Goal: Information Seeking & Learning: Learn about a topic

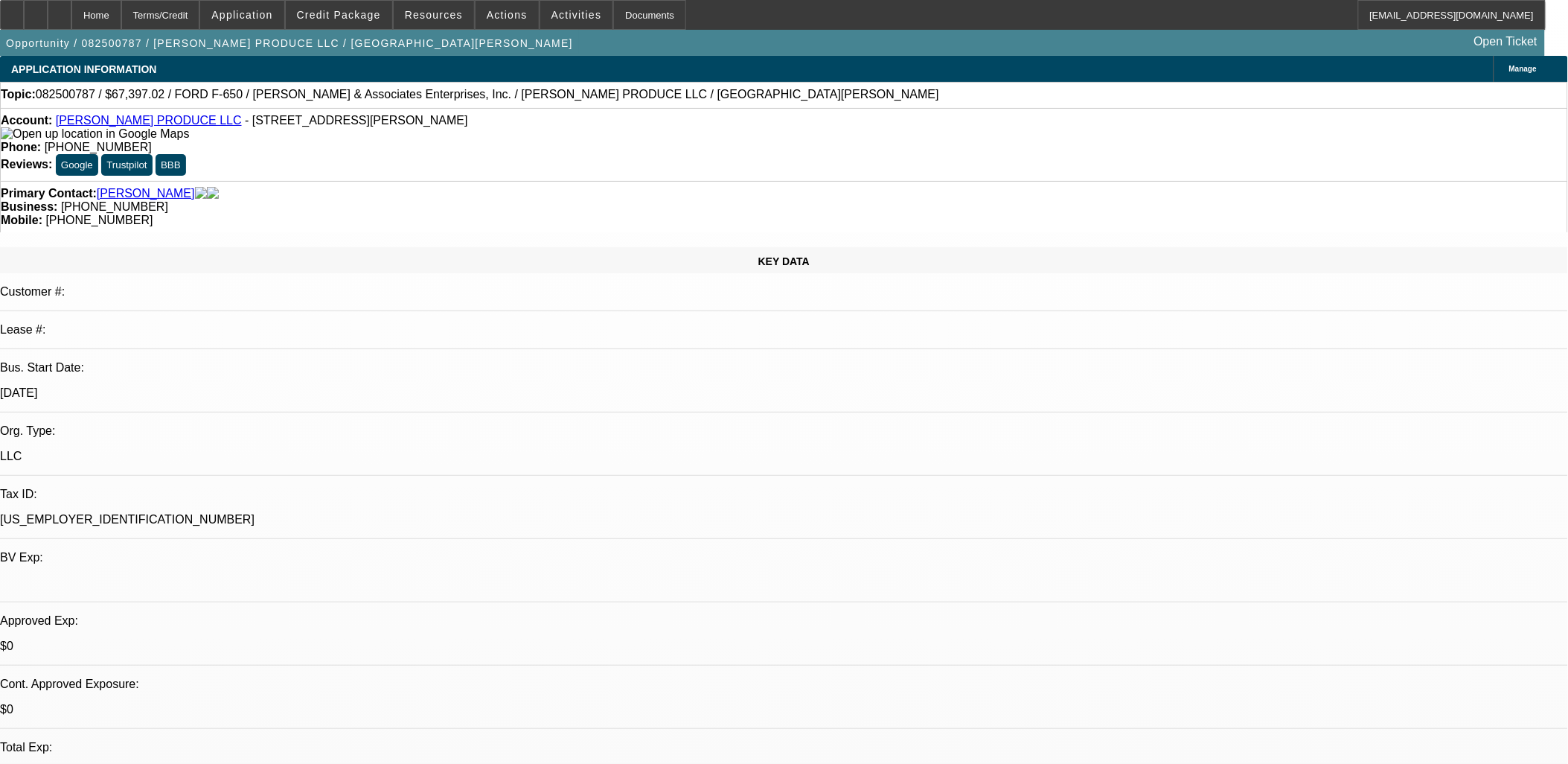
select select "0"
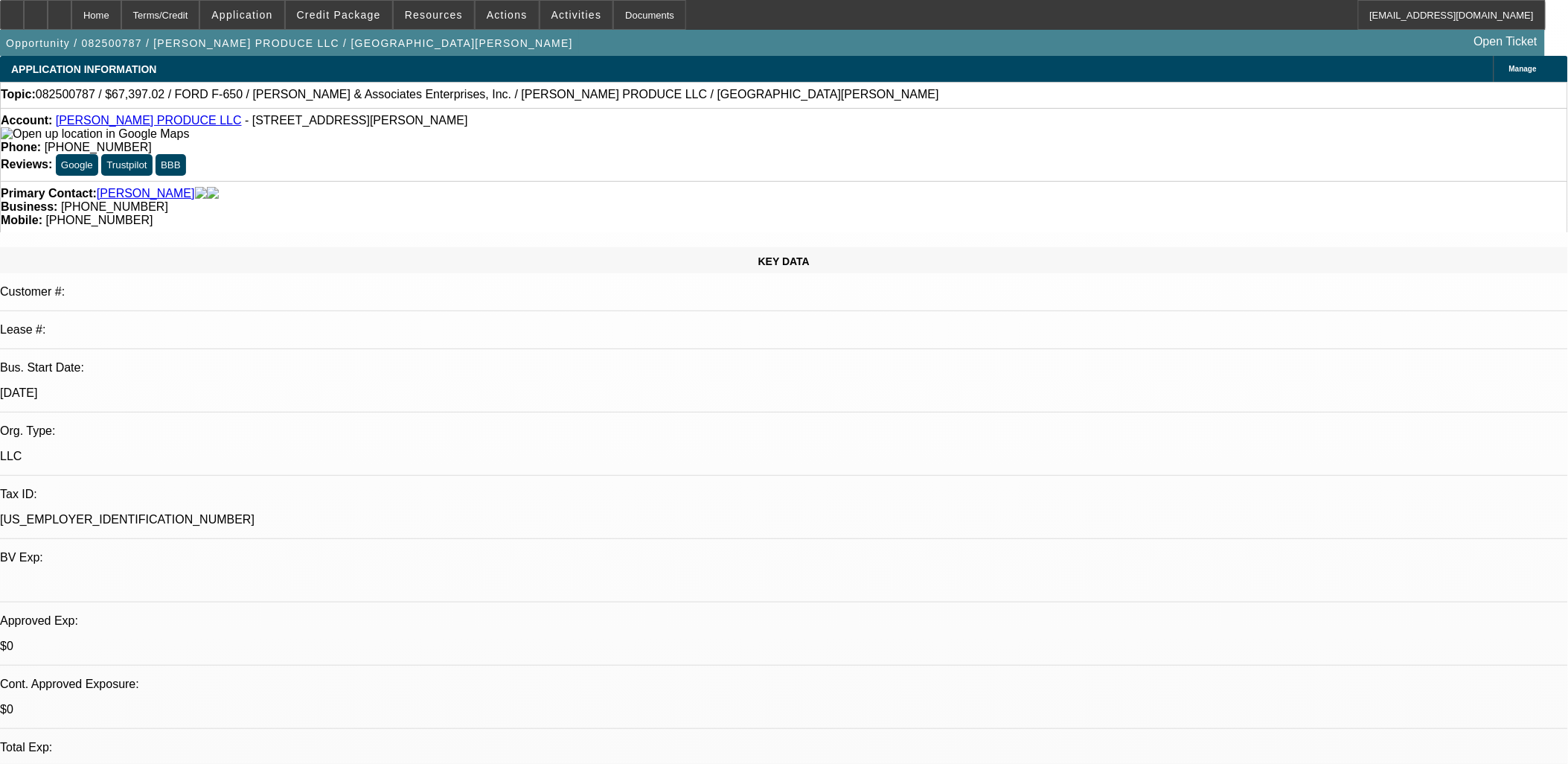
select select "0"
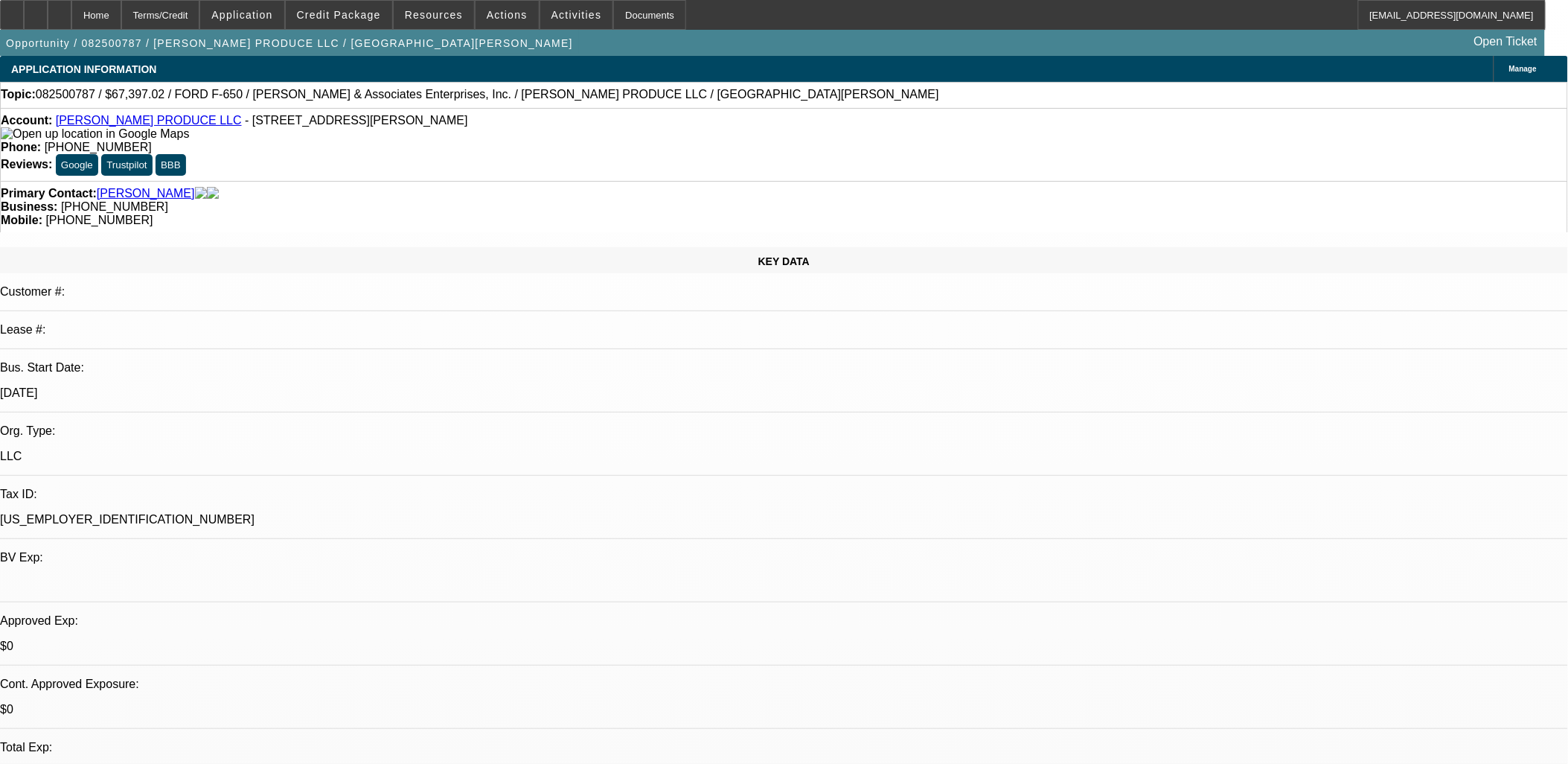
select select "0"
select select "1"
select select "6"
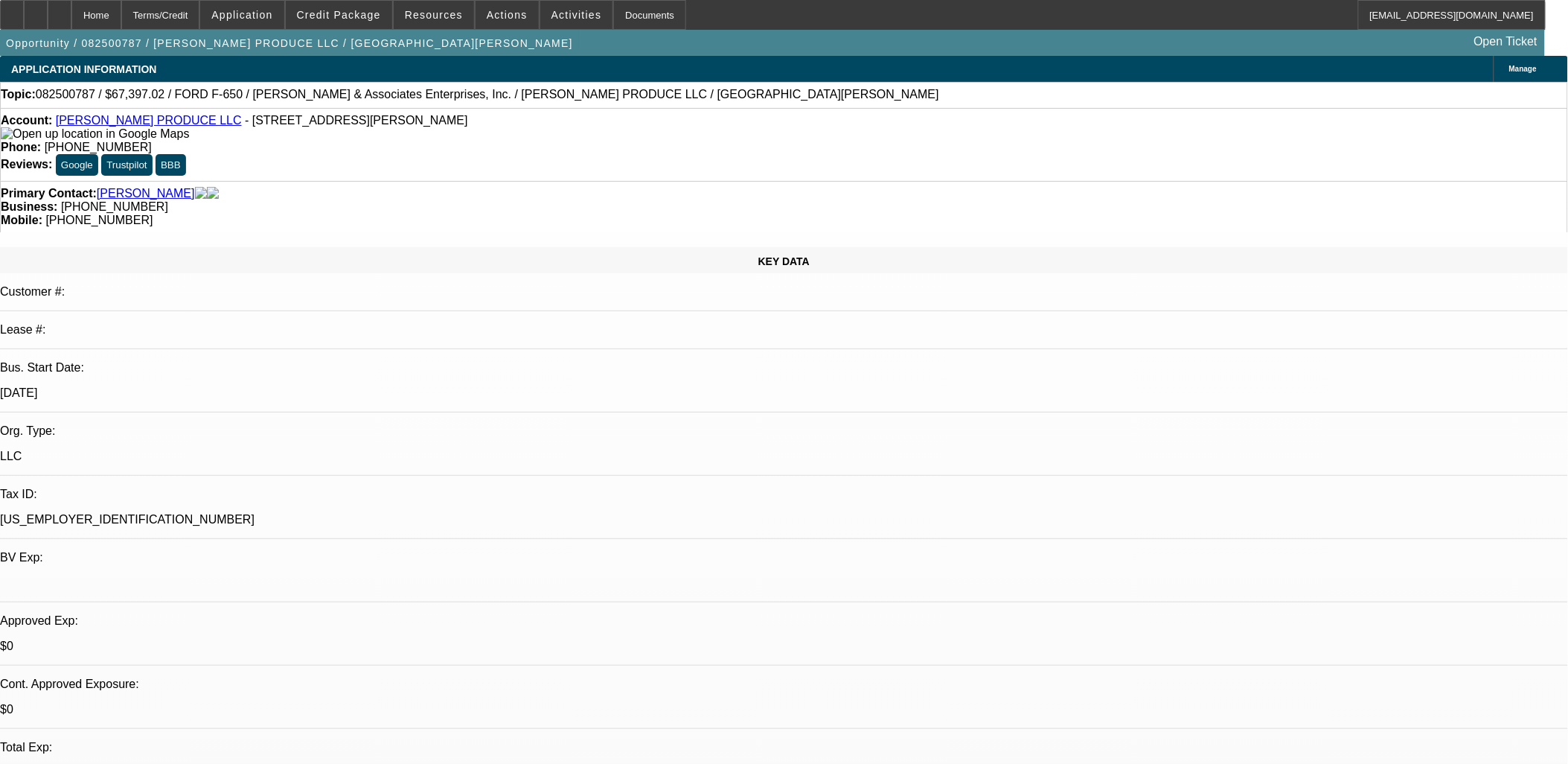
select select "1"
select select "6"
select select "1"
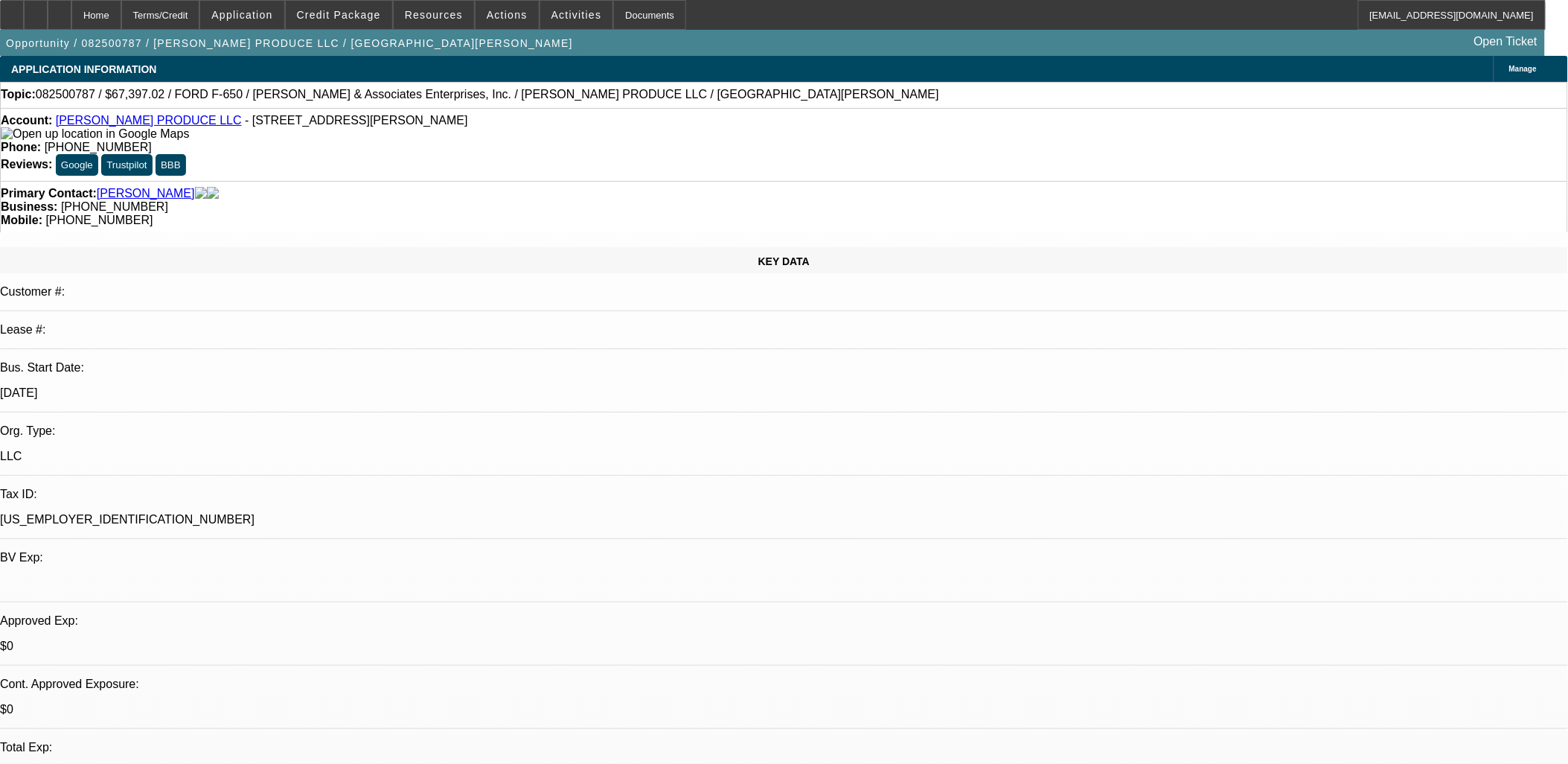
select select "6"
select select "1"
select select "6"
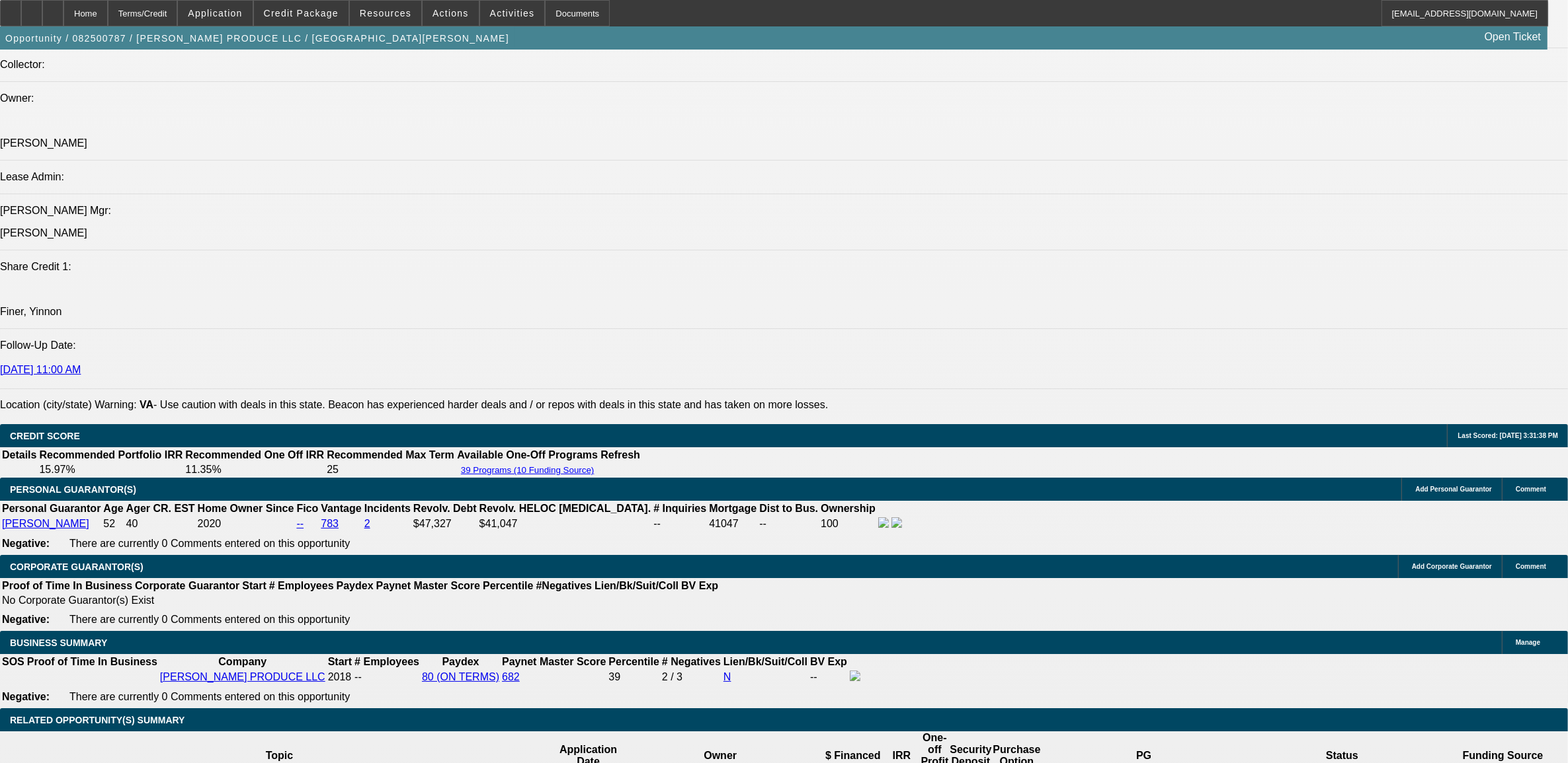
scroll to position [1817, 0]
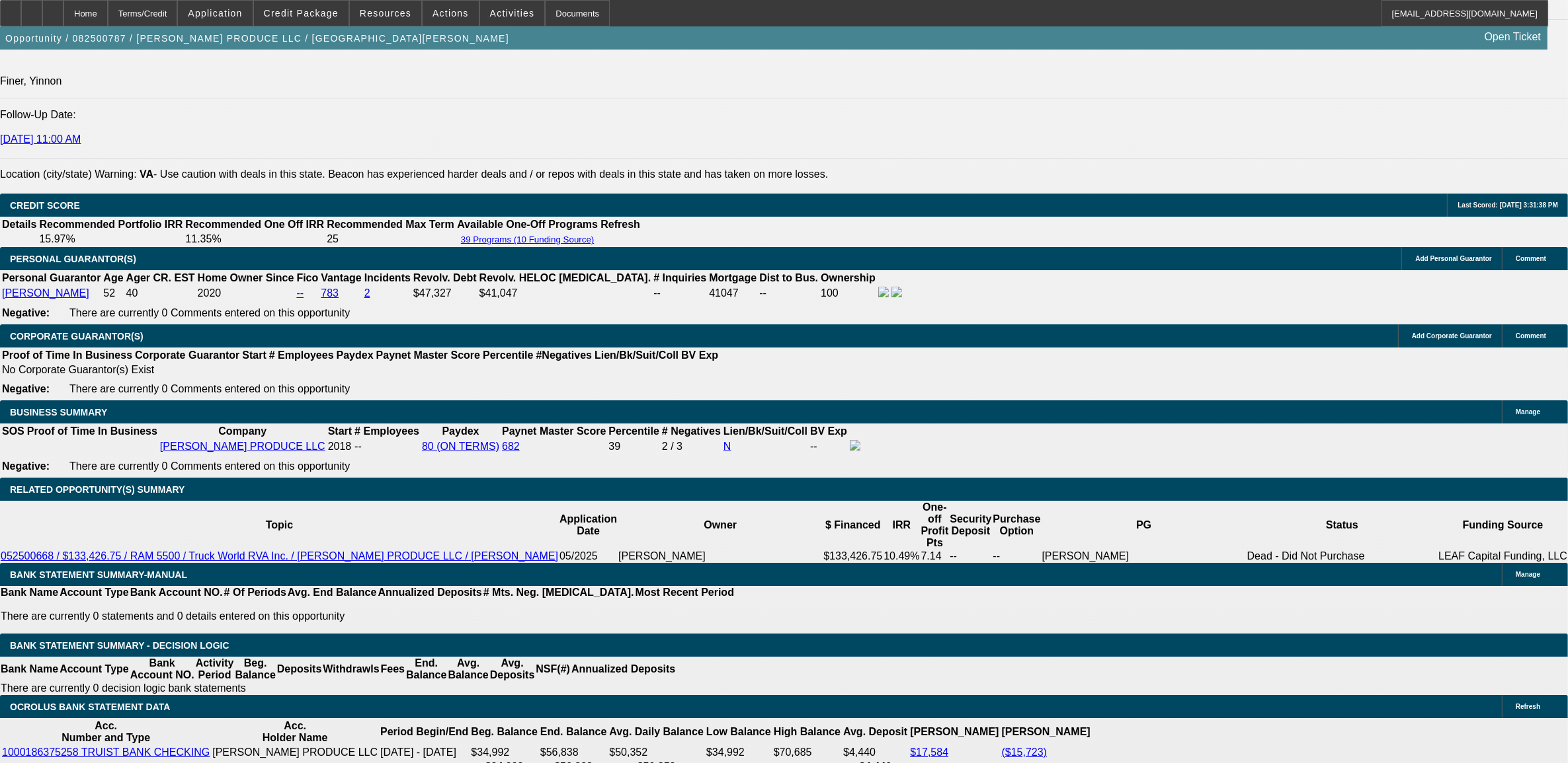
drag, startPoint x: 338, startPoint y: 648, endPoint x: 302, endPoint y: 652, distance: 36.2
drag, startPoint x: 302, startPoint y: 652, endPoint x: 285, endPoint y: 655, distance: 17.3
drag, startPoint x: 289, startPoint y: 654, endPoint x: 332, endPoint y: 655, distance: 43.0
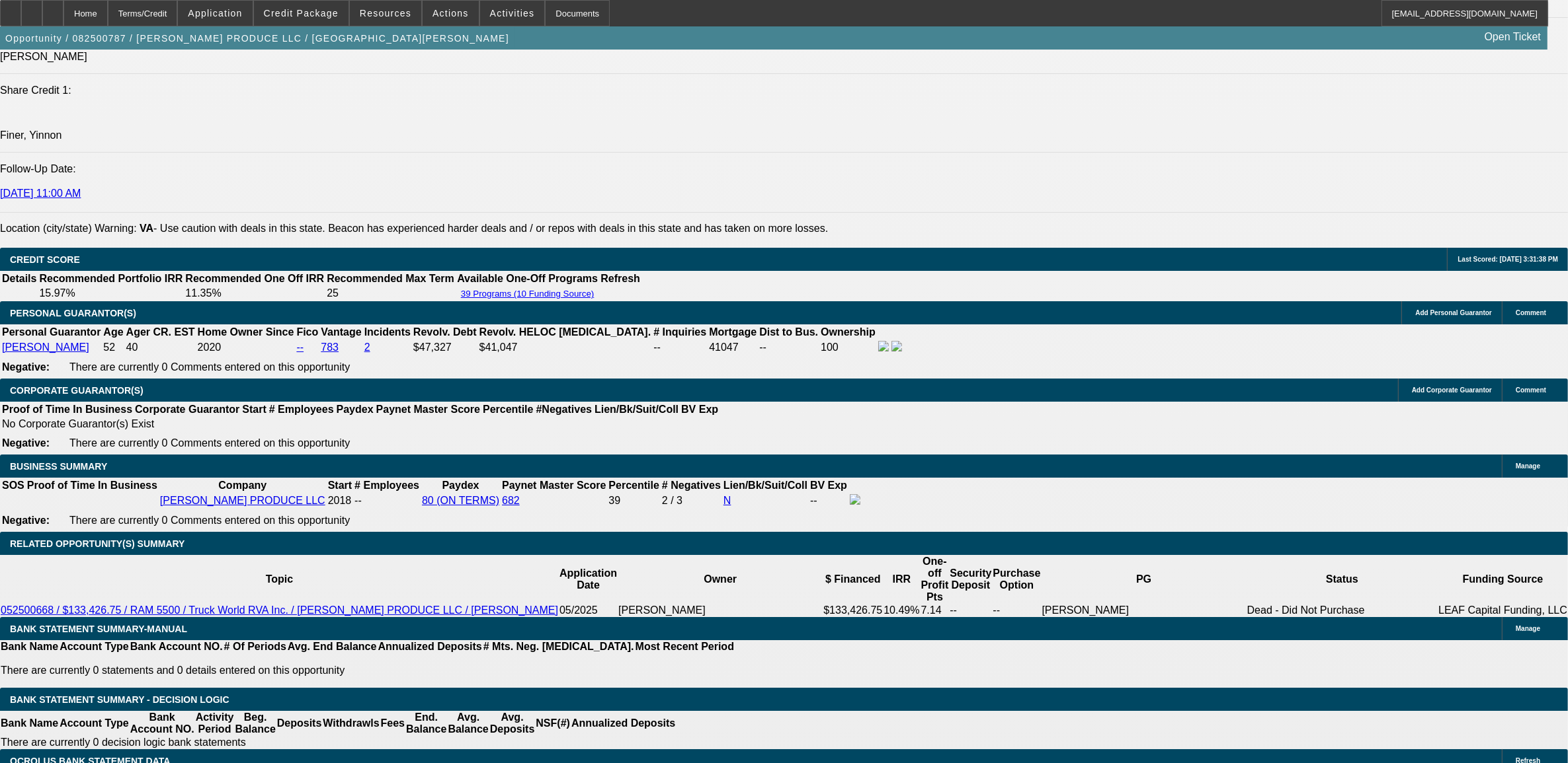
scroll to position [1735, 0]
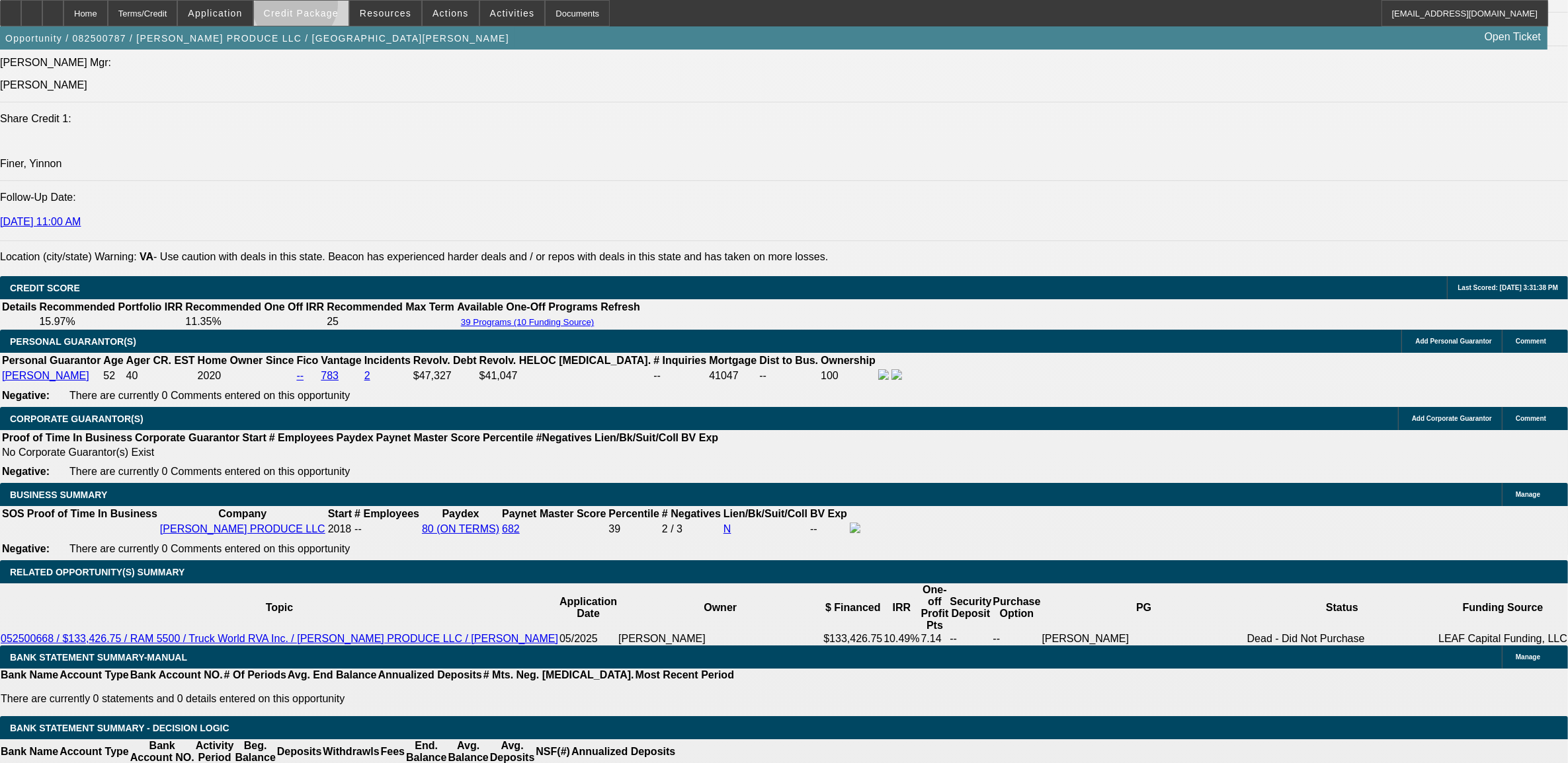
click at [317, 7] on span at bounding box center [301, 13] width 94 height 31
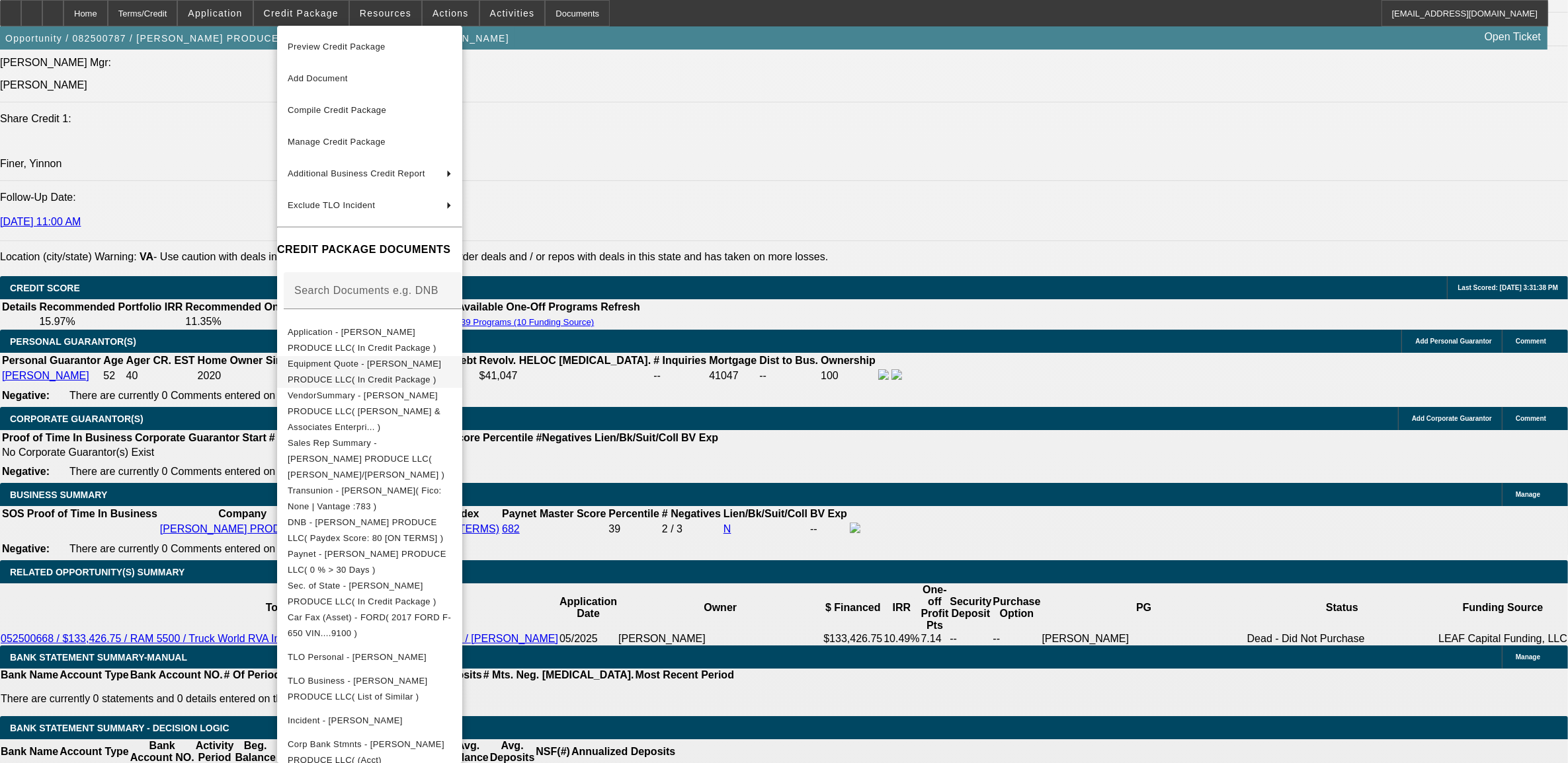
click at [413, 378] on button "Equipment Quote - [PERSON_NAME] PRODUCE LLC( In Credit Package )" at bounding box center [369, 372] width 185 height 31
